Goal: Task Accomplishment & Management: Complete application form

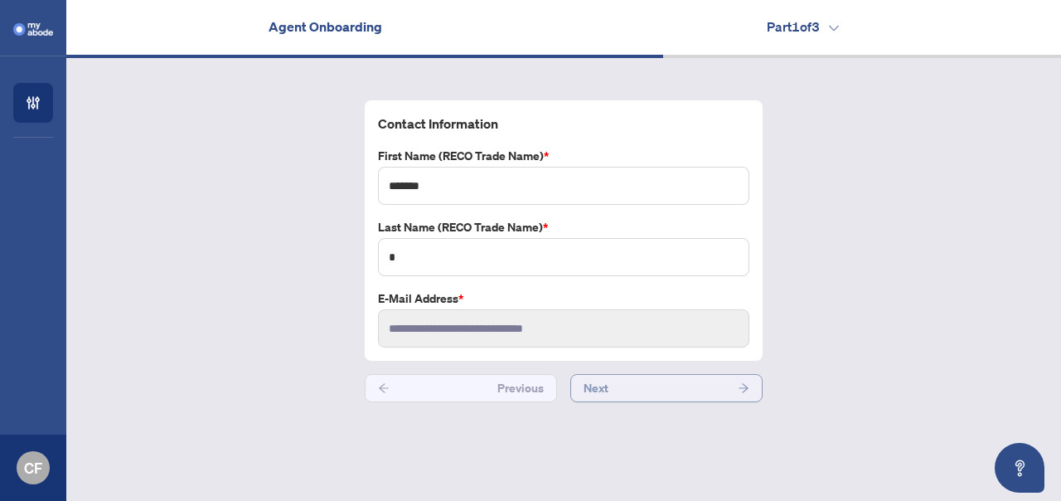
click at [672, 391] on button "Next" at bounding box center [666, 388] width 192 height 28
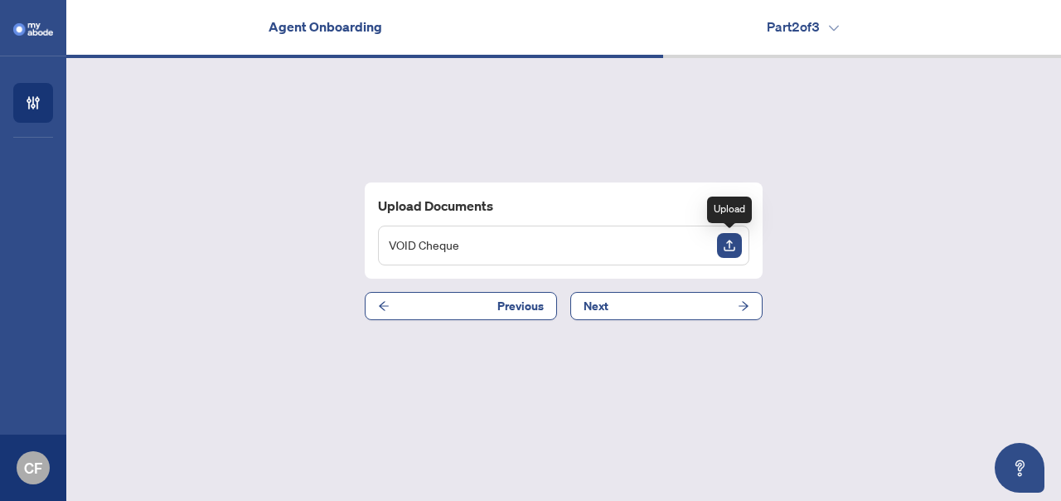
click at [720, 245] on img "Upload Document" at bounding box center [729, 245] width 25 height 25
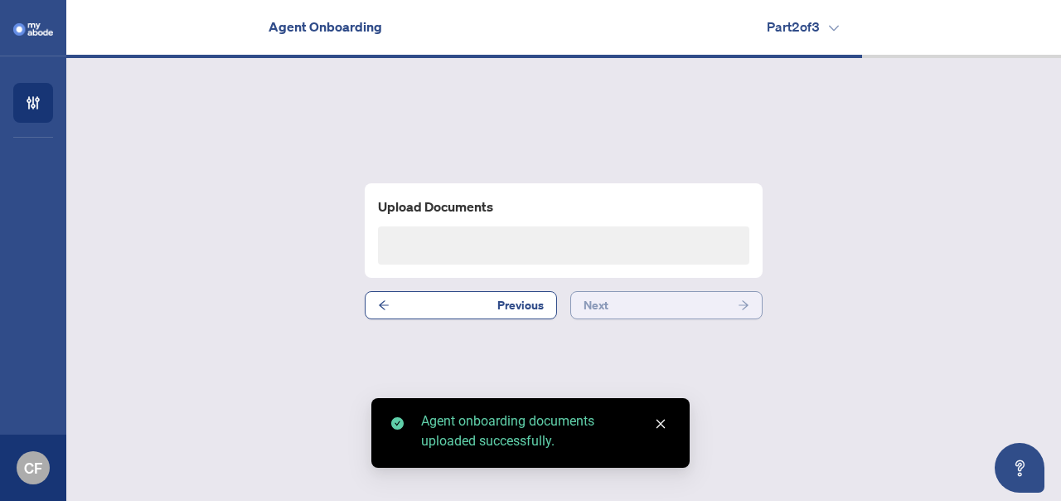
click at [729, 304] on button "Next" at bounding box center [666, 305] width 192 height 28
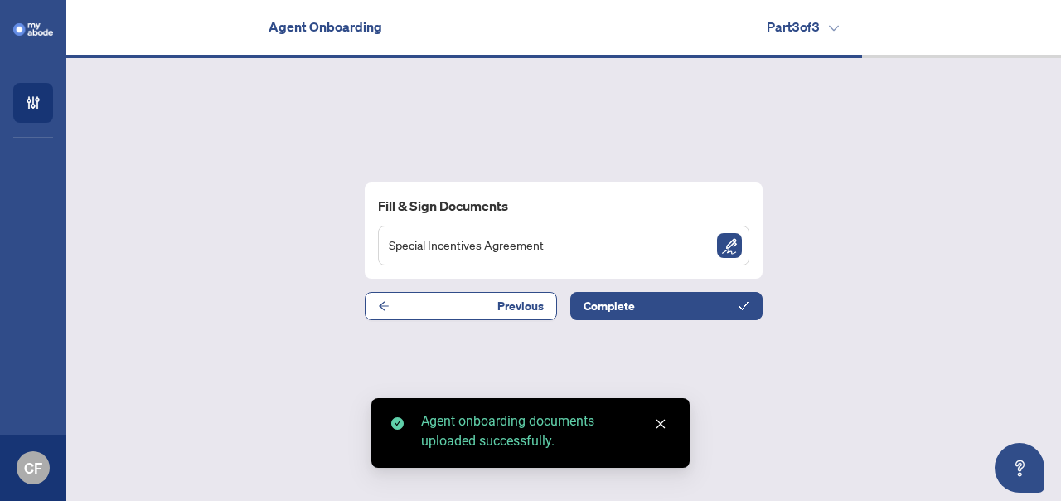
click at [730, 253] on img "Sign Document" at bounding box center [729, 245] width 25 height 25
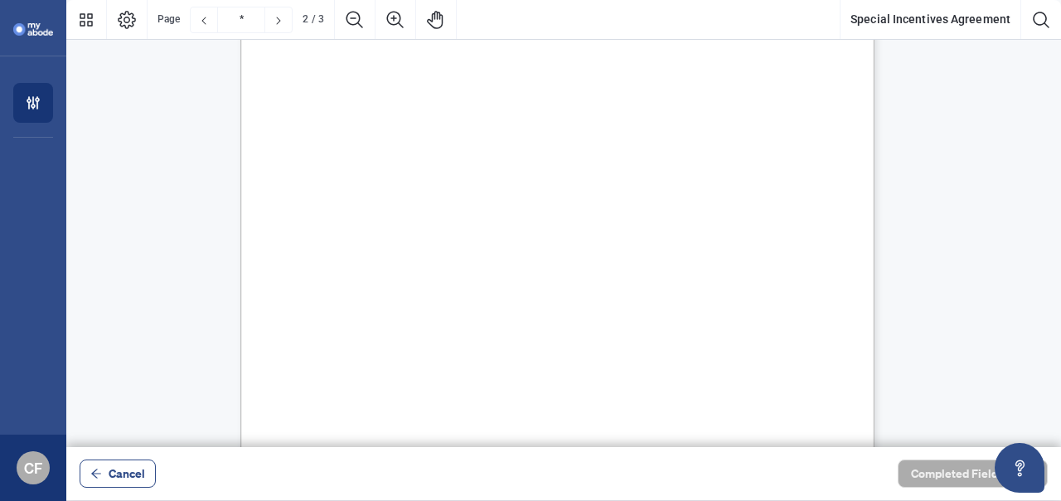
type input "*"
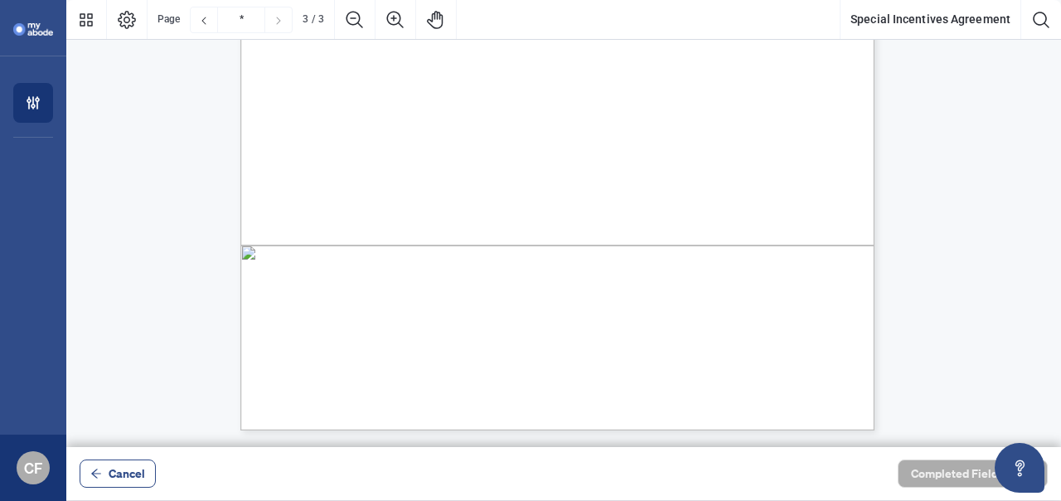
scroll to position [1823, 0]
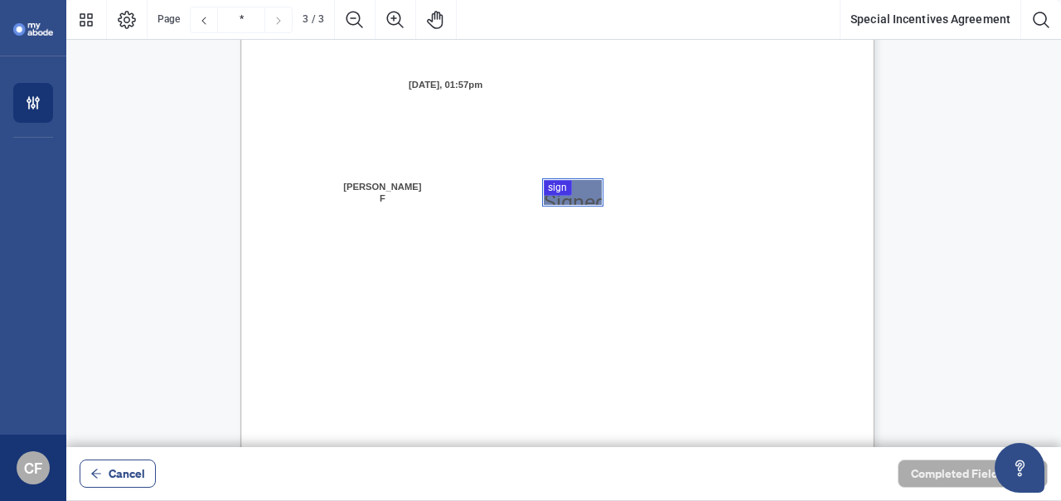
click at [545, 196] on div at bounding box center [563, 223] width 995 height 447
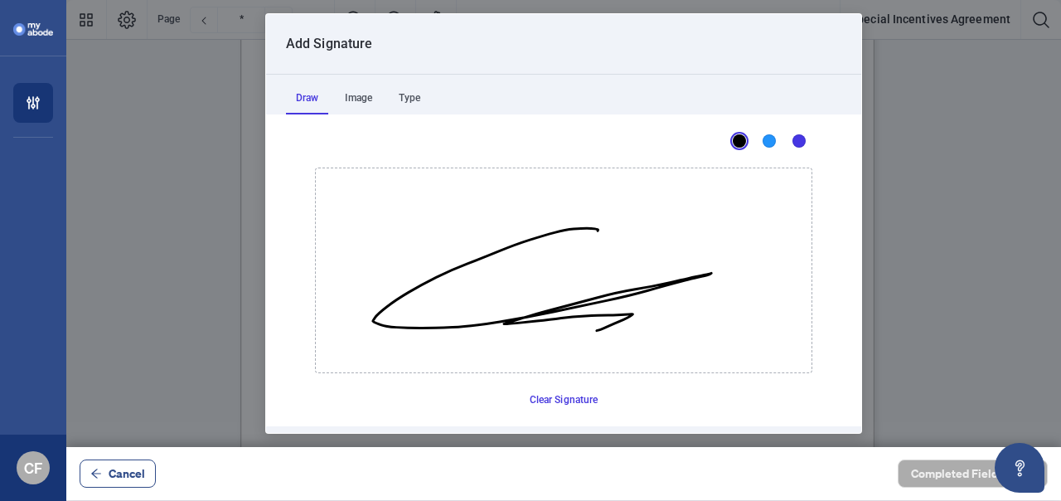
drag, startPoint x: 591, startPoint y: 231, endPoint x: 954, endPoint y: 387, distance: 394.8
click at [604, 332] on icon "Drawing canvas" at bounding box center [564, 270] width 496 height 204
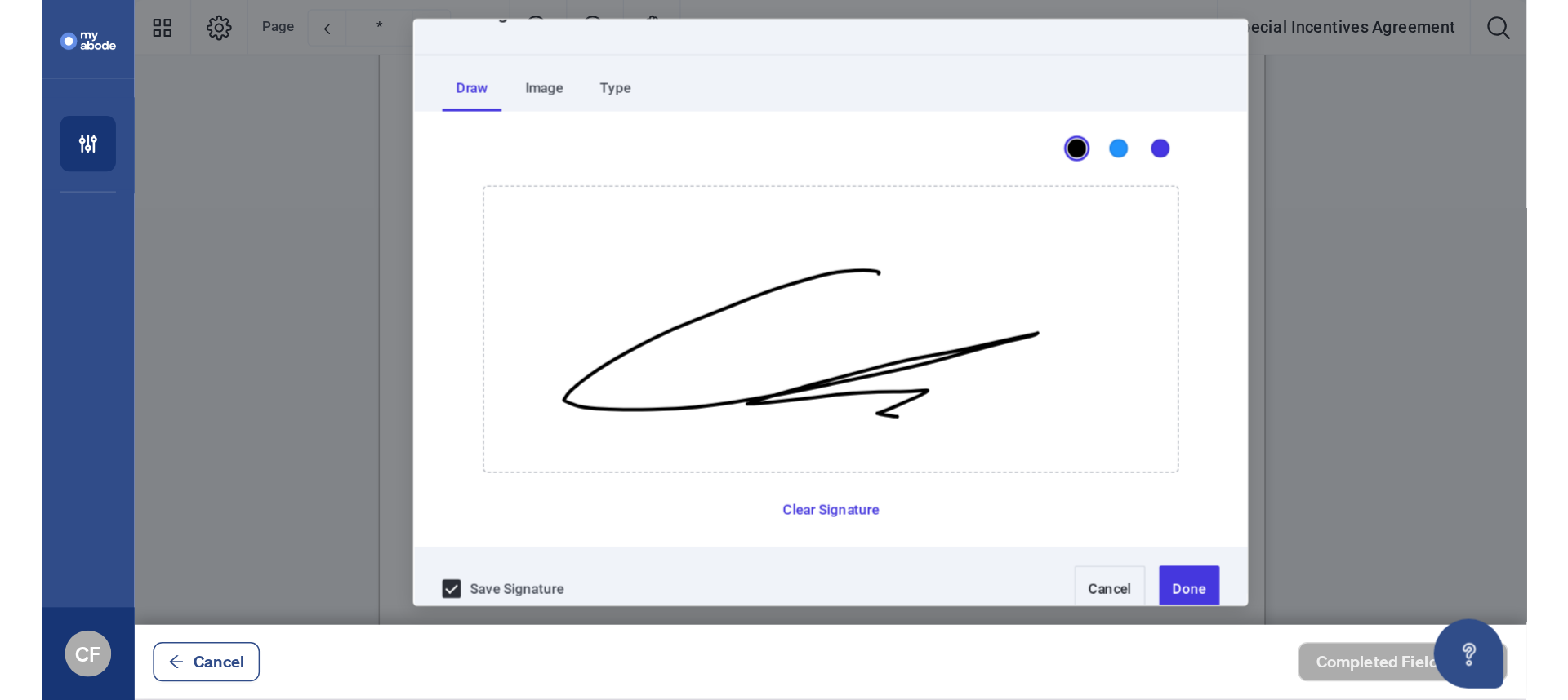
scroll to position [52, 0]
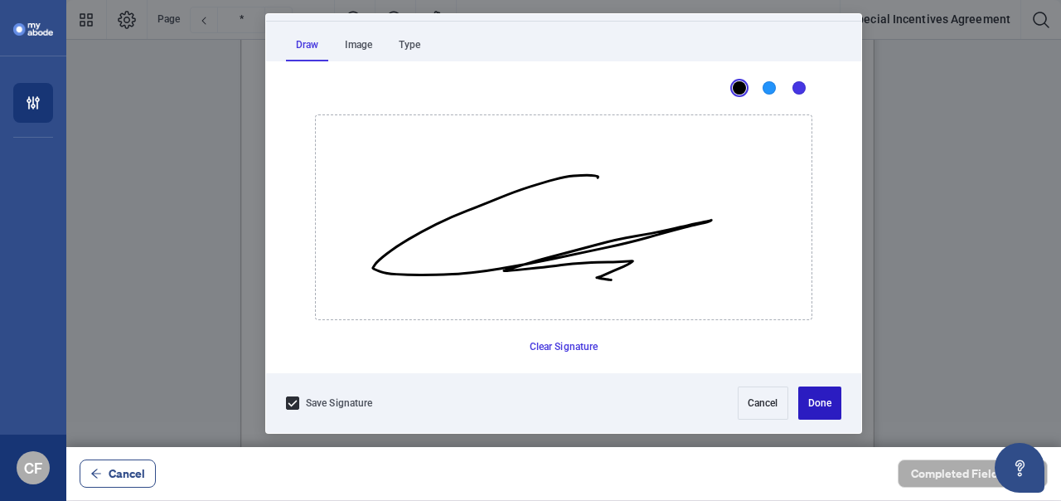
click at [818, 412] on button "Done" at bounding box center [819, 402] width 43 height 33
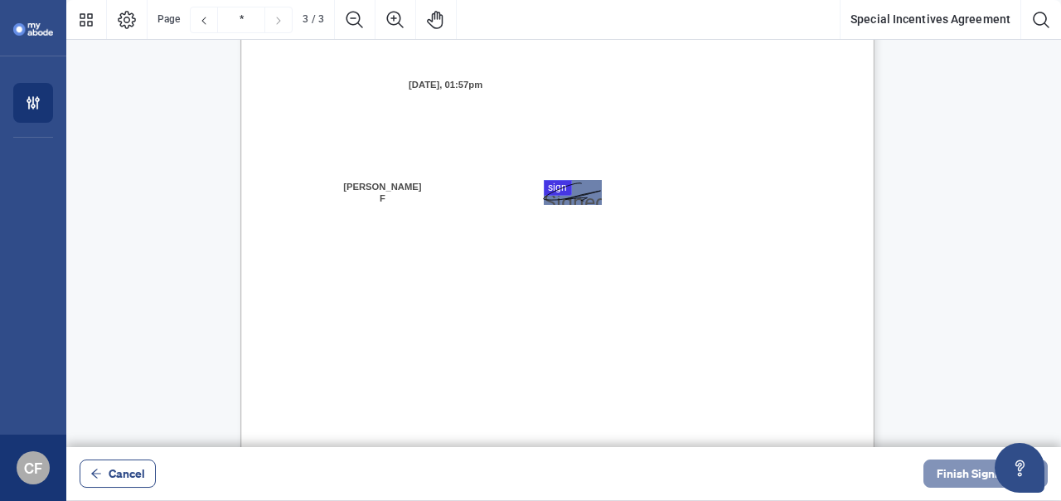
click at [965, 464] on span "Finish Signing" at bounding box center [974, 473] width 75 height 27
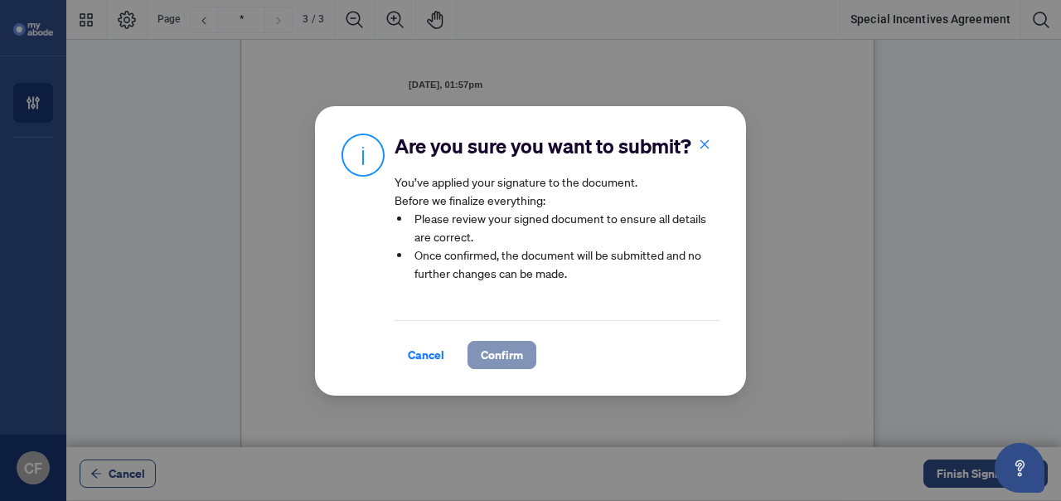
click at [508, 352] on span "Confirm" at bounding box center [502, 355] width 42 height 27
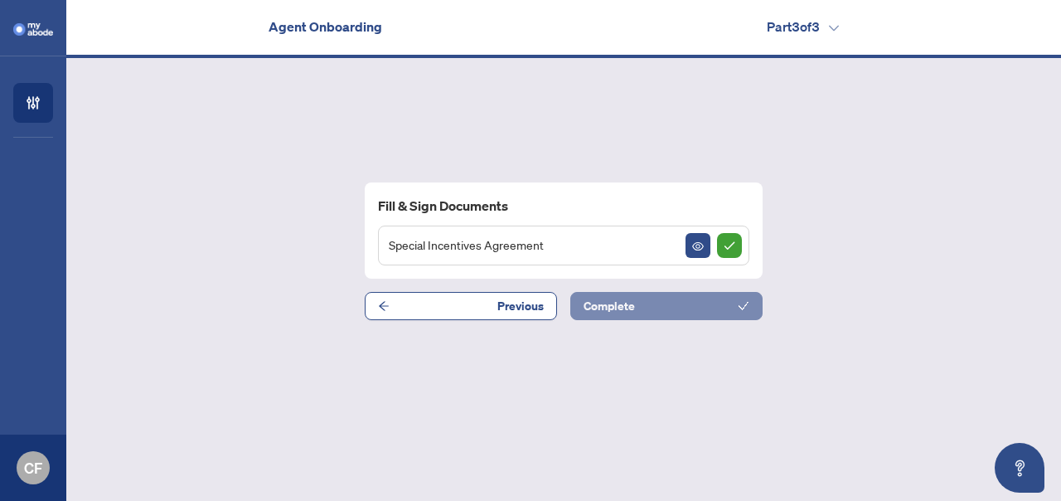
click at [724, 308] on button "Complete" at bounding box center [666, 306] width 192 height 28
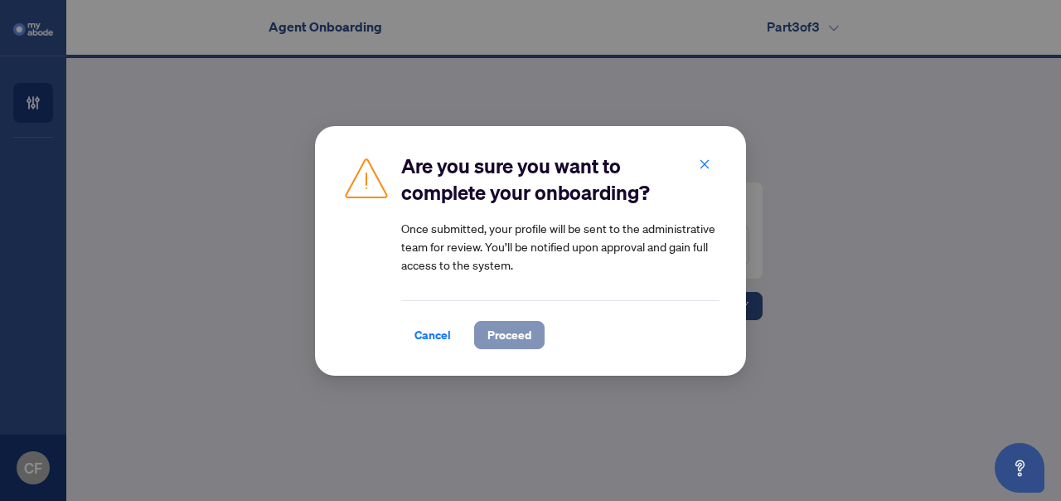
click at [505, 331] on span "Proceed" at bounding box center [510, 335] width 44 height 27
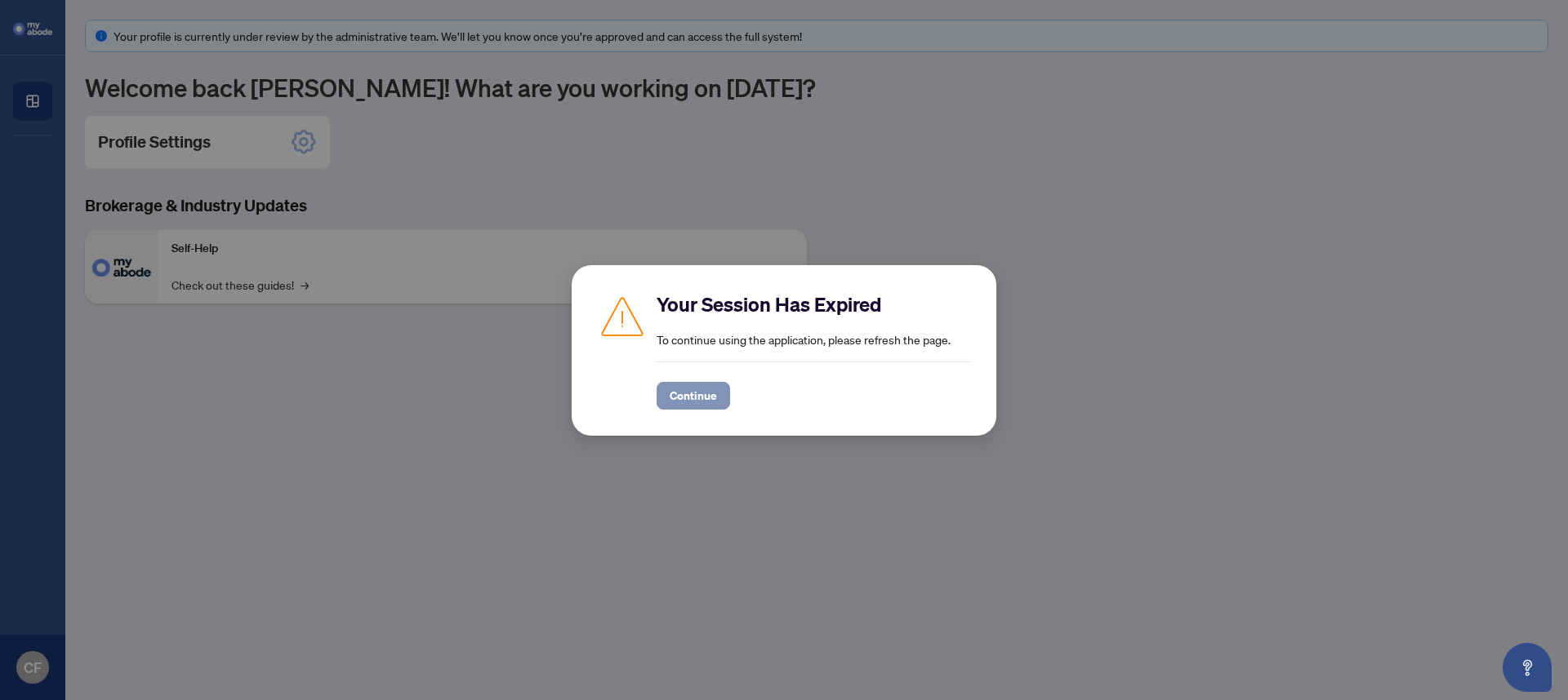
click at [690, 393] on span "Continue" at bounding box center [693, 396] width 47 height 27
